Goal: Find specific page/section: Find specific page/section

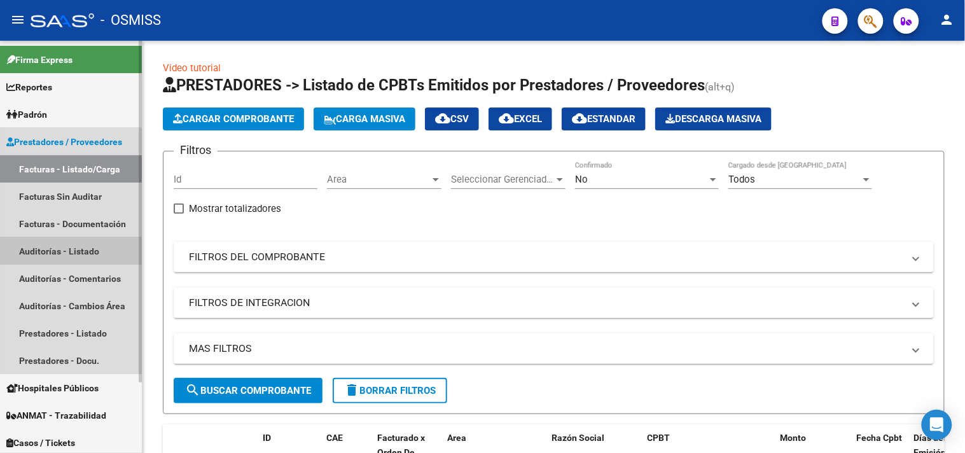
click at [66, 252] on link "Auditorías - Listado" at bounding box center [71, 250] width 142 height 27
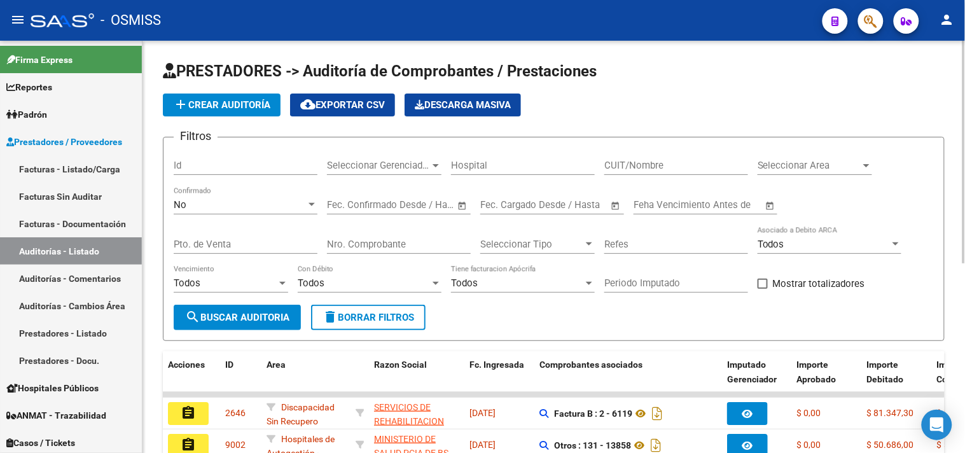
click at [865, 156] on div "Seleccionar Area Seleccionar Area" at bounding box center [814, 161] width 114 height 27
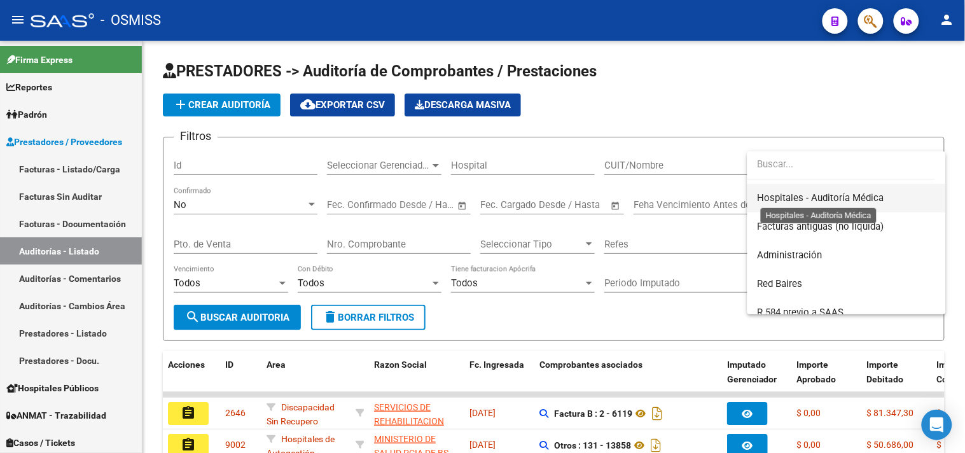
click at [849, 198] on span "Hospitales - Auditoría Médica" at bounding box center [820, 197] width 127 height 11
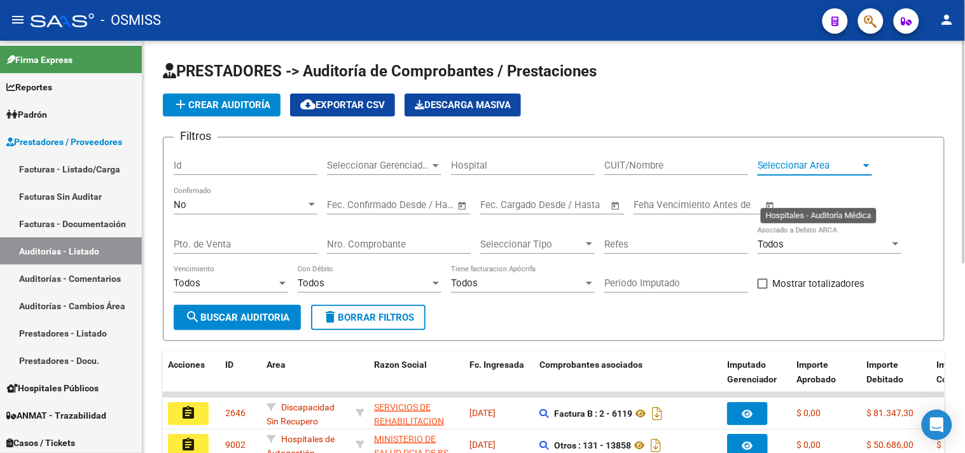
scroll to position [286, 0]
click at [415, 174] on div "Seleccionar Gerenciador Seleccionar Gerenciador" at bounding box center [384, 161] width 114 height 27
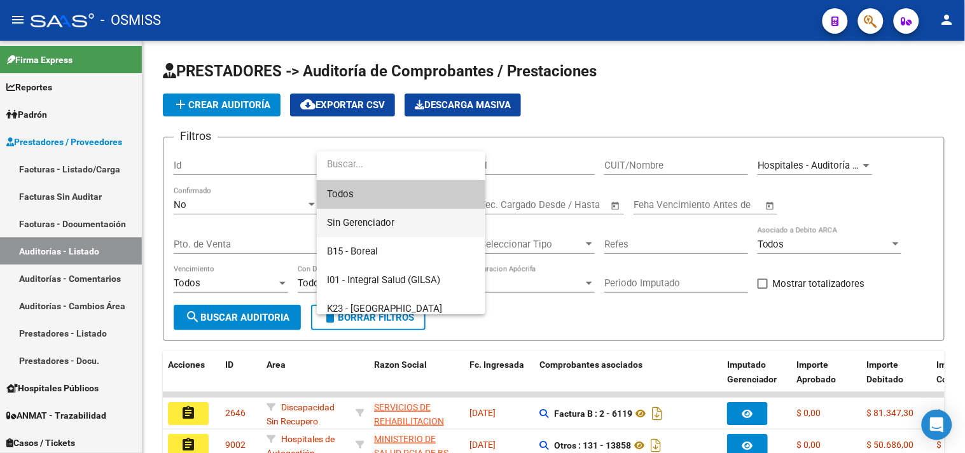
scroll to position [71, 0]
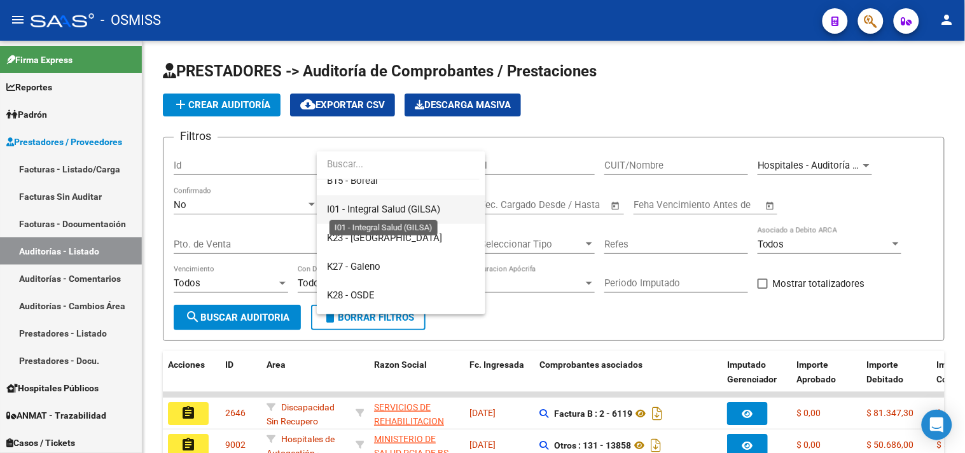
click at [439, 212] on span "I01 - Integral Salud (GILSA)" at bounding box center [383, 208] width 113 height 11
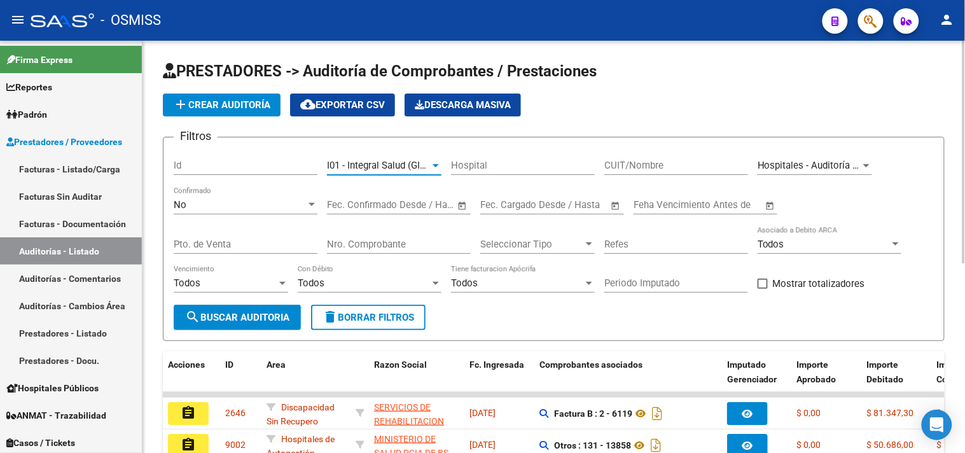
click at [236, 322] on span "search Buscar Auditoria" at bounding box center [237, 317] width 104 height 11
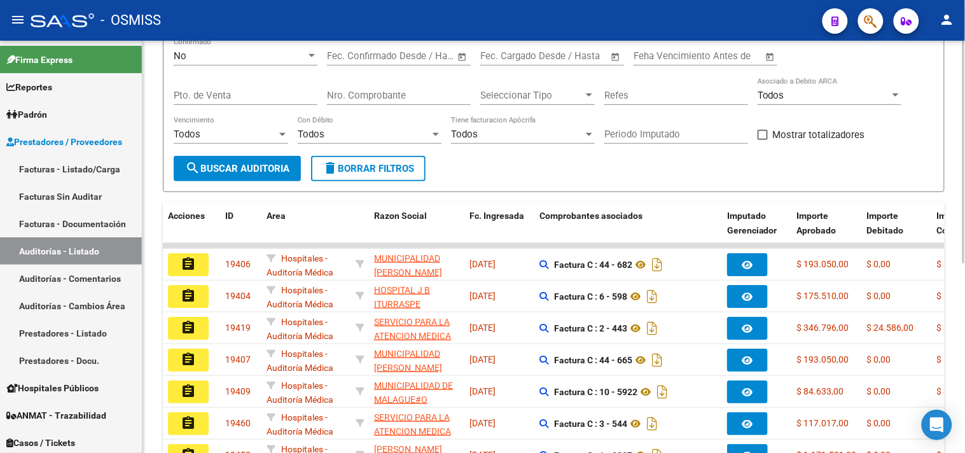
scroll to position [350, 0]
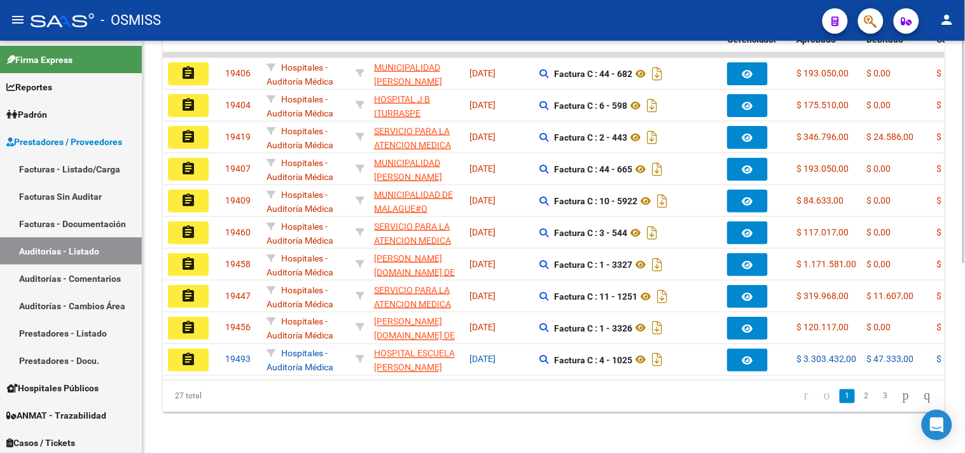
click at [878, 397] on link "3" at bounding box center [885, 396] width 15 height 14
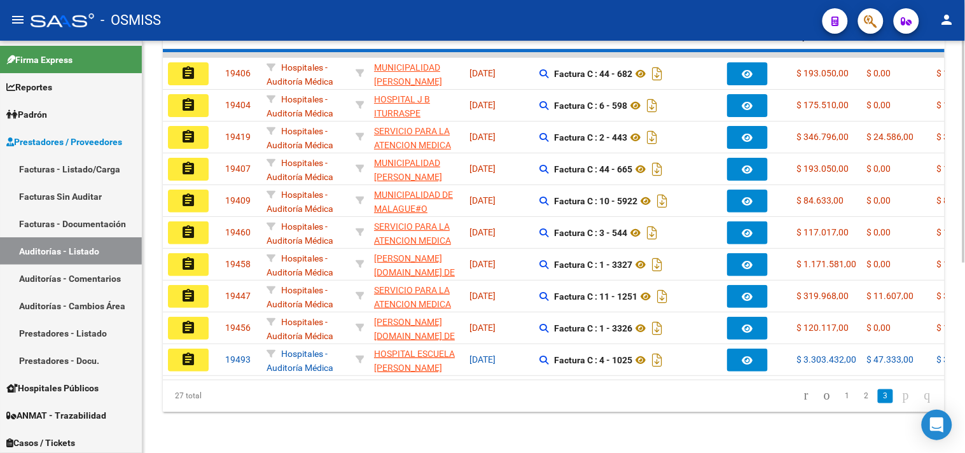
scroll to position [255, 0]
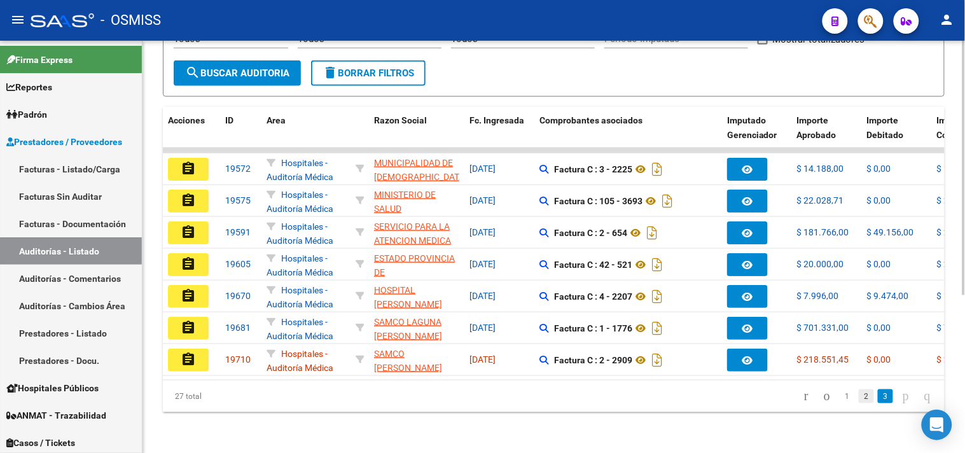
click at [859, 398] on link "2" at bounding box center [866, 396] width 15 height 14
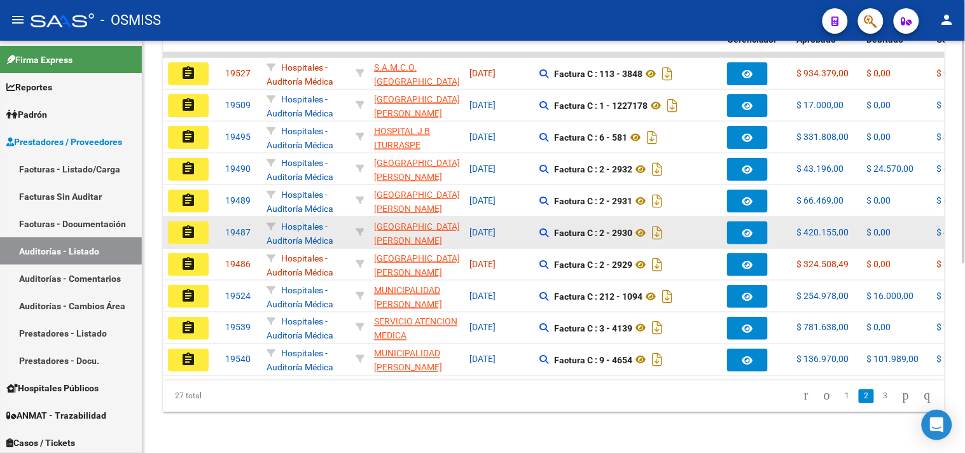
scroll to position [350, 0]
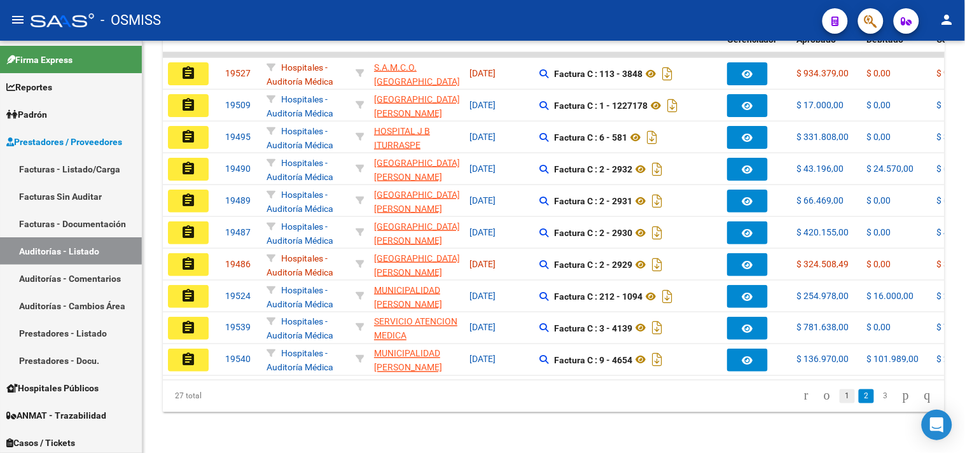
click at [839, 394] on link "1" at bounding box center [846, 396] width 15 height 14
